Goal: Ask a question

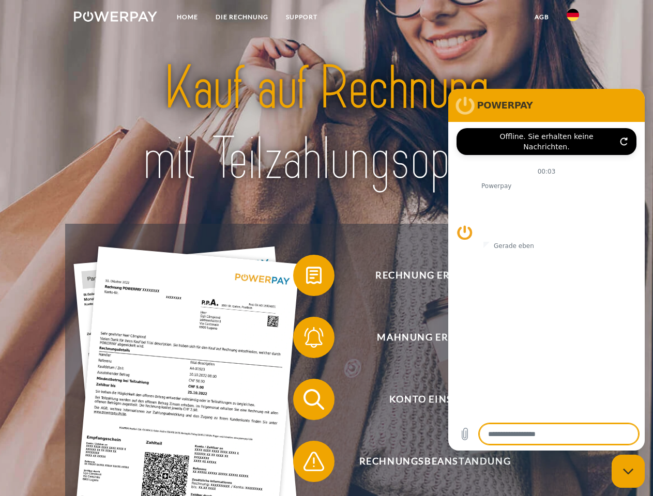
click at [115, 18] on img at bounding box center [115, 16] width 83 height 10
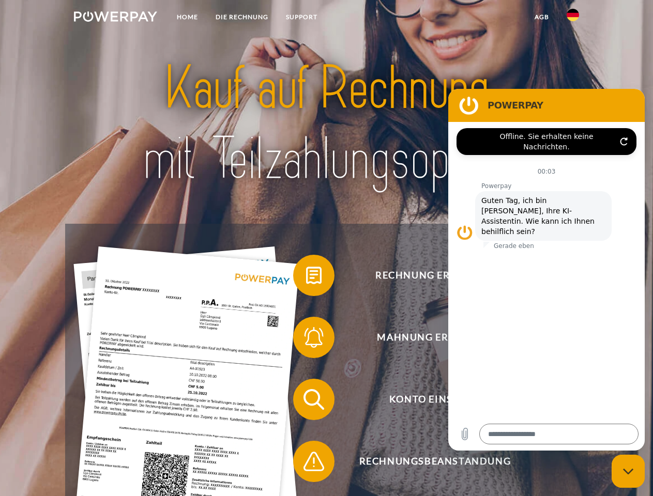
click at [573, 18] on img at bounding box center [572, 15] width 12 height 12
click at [541, 17] on link "agb" at bounding box center [542, 17] width 32 height 19
click at [306, 278] on span at bounding box center [298, 276] width 52 height 52
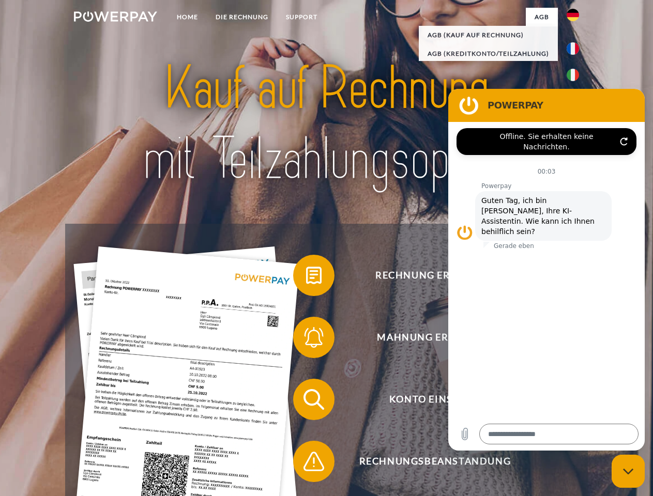
click at [306, 340] on span at bounding box center [298, 338] width 52 height 52
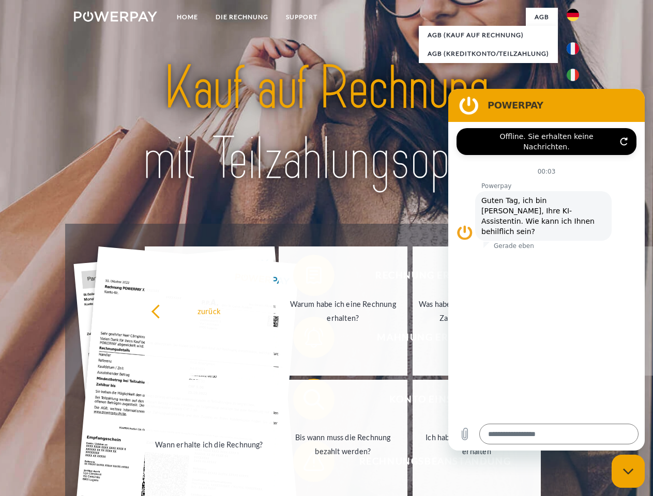
click at [306, 402] on link "Bis wann muss die Rechnung bezahlt werden?" at bounding box center [343, 444] width 129 height 129
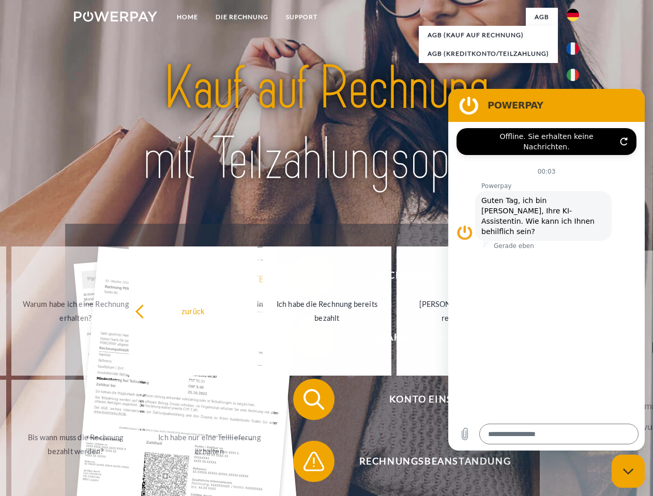
click at [306, 464] on span at bounding box center [298, 462] width 52 height 52
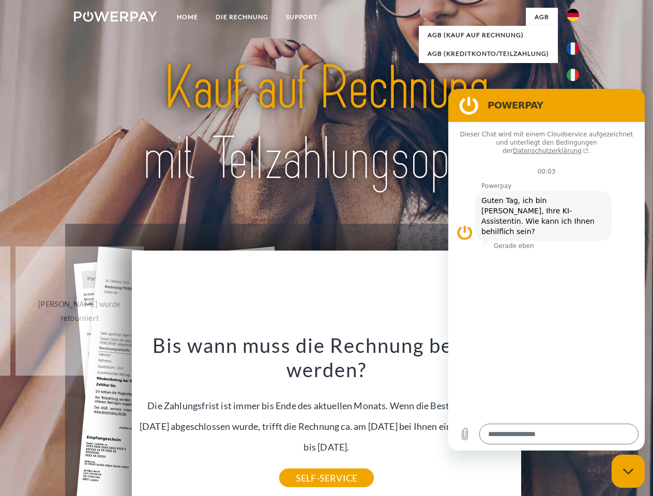
click at [628, 471] on icon "Messaging-Fenster schließen" at bounding box center [628, 471] width 11 height 7
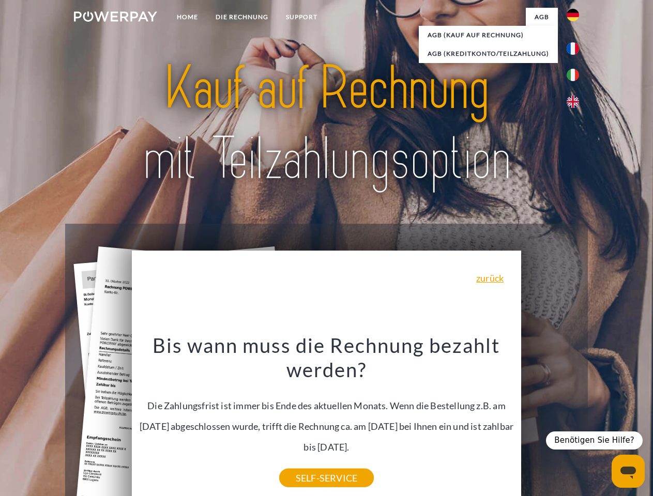
type textarea "*"
